Goal: Navigation & Orientation: Find specific page/section

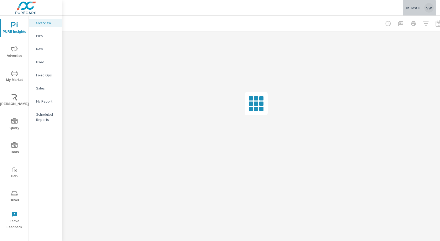
click at [411, 10] on p "JK Test 6" at bounding box center [412, 8] width 15 height 5
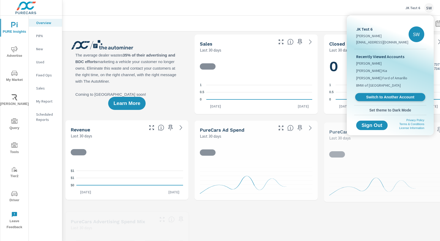
click at [386, 96] on span "Switch to Another Account" at bounding box center [390, 97] width 64 height 5
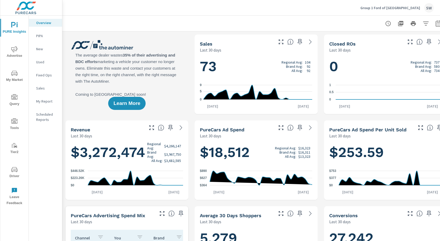
scroll to position [0, 0]
click at [15, 120] on icon "nav menu" at bounding box center [14, 121] width 6 height 6
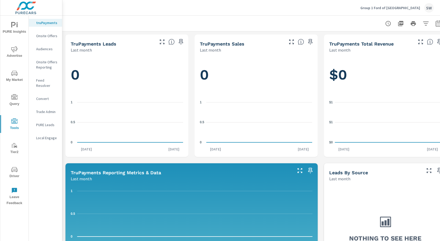
click at [49, 80] on p "Feed Resolver" at bounding box center [47, 83] width 22 height 10
